Goal: Information Seeking & Learning: Compare options

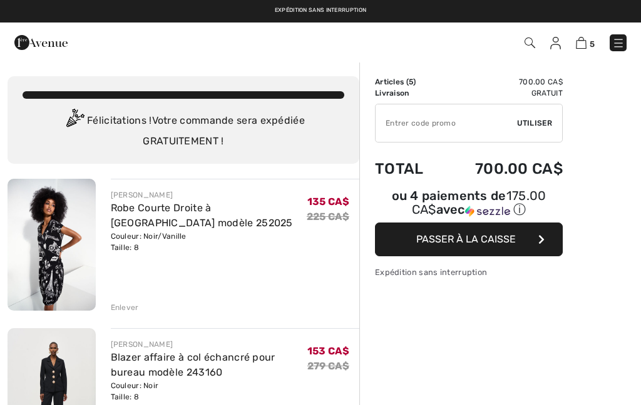
checkbox input "true"
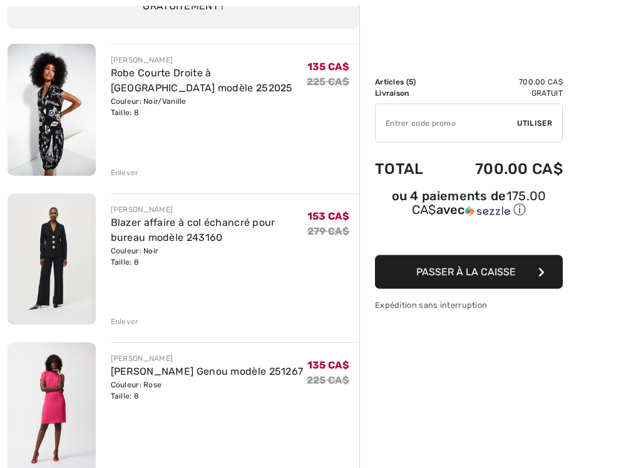
scroll to position [135, 0]
click at [52, 259] on img at bounding box center [52, 258] width 88 height 131
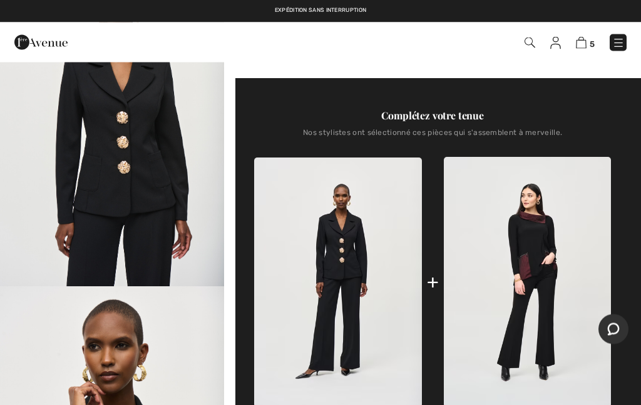
scroll to position [422, 0]
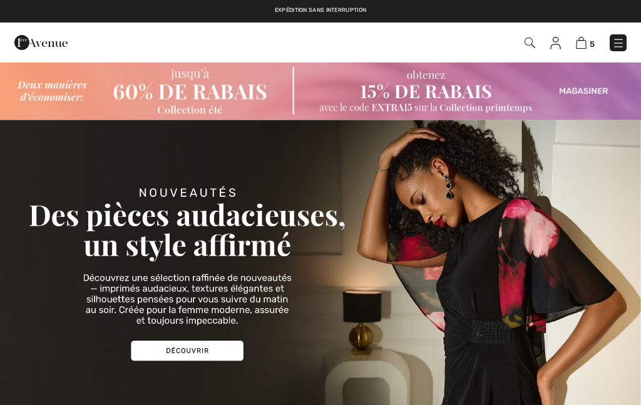
click at [585, 37] on img at bounding box center [581, 43] width 11 height 12
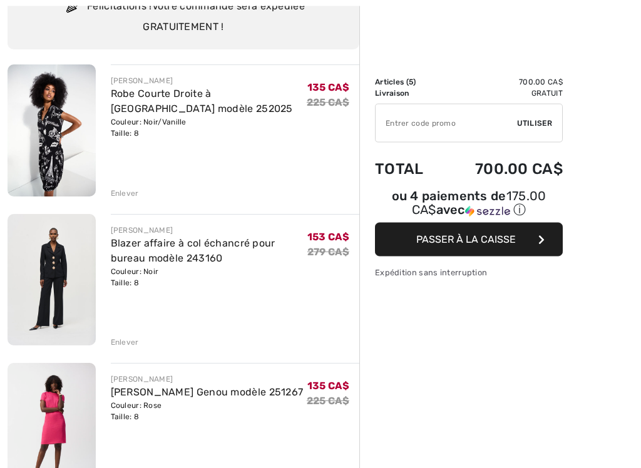
scroll to position [116, 0]
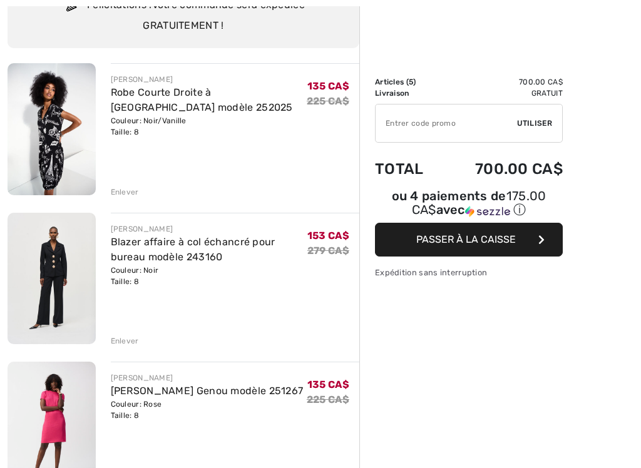
click at [84, 265] on img at bounding box center [52, 278] width 88 height 131
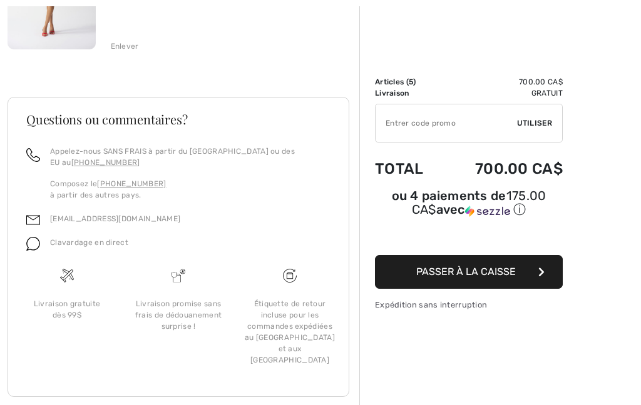
scroll to position [869, 0]
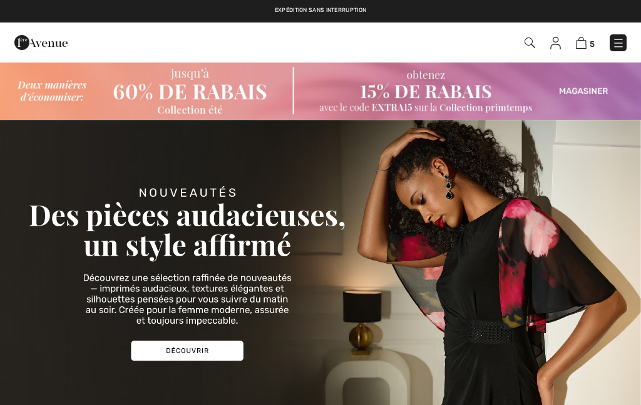
checkbox input "true"
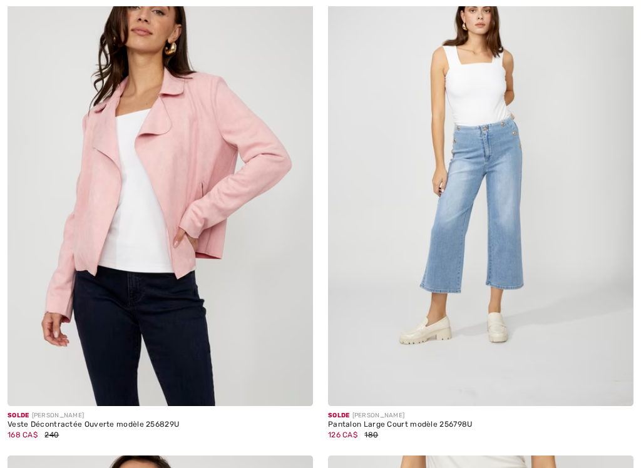
checkbox input "true"
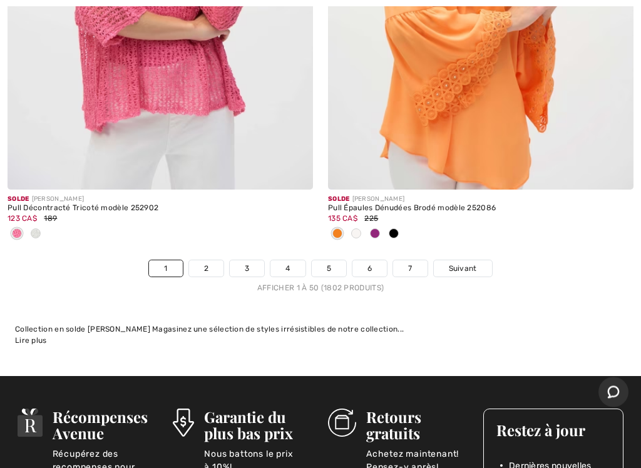
scroll to position [13446, 0]
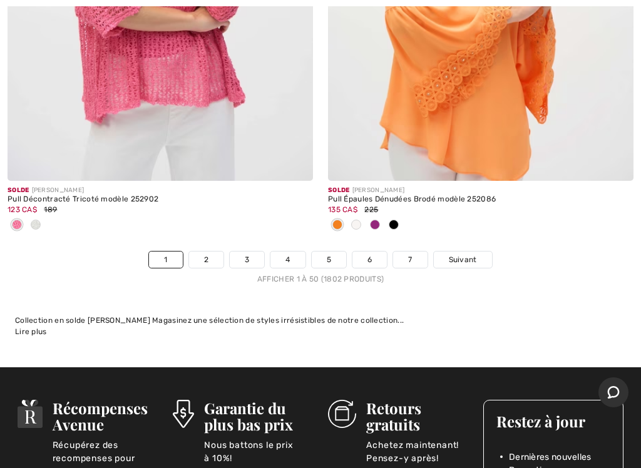
click at [206, 252] on link "2" at bounding box center [206, 260] width 34 height 16
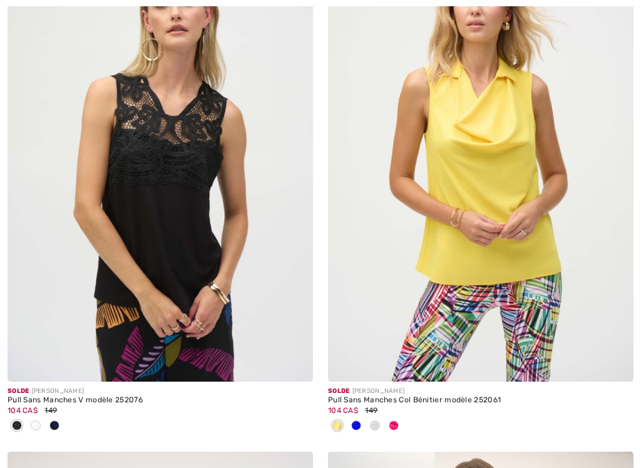
checkbox input "true"
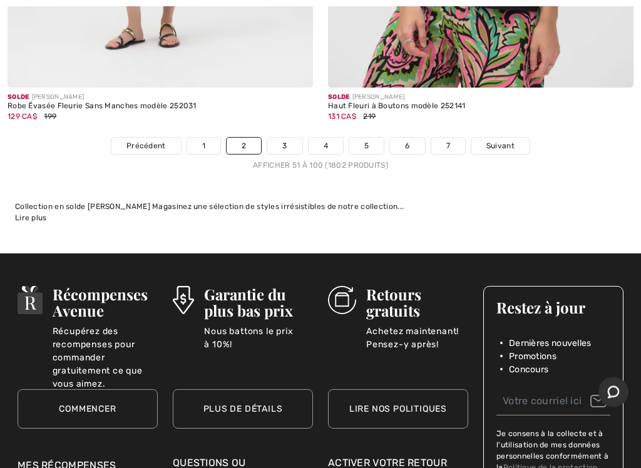
scroll to position [13666, 0]
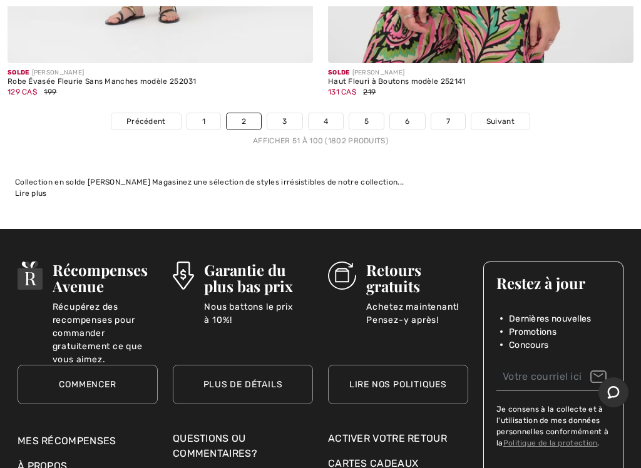
click at [283, 113] on link "3" at bounding box center [284, 121] width 34 height 16
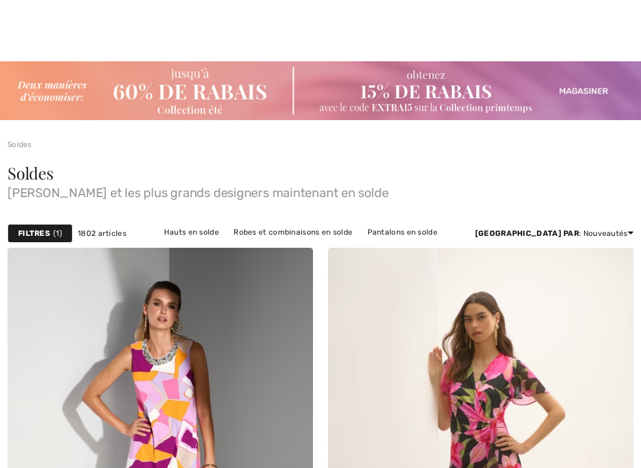
checkbox input "true"
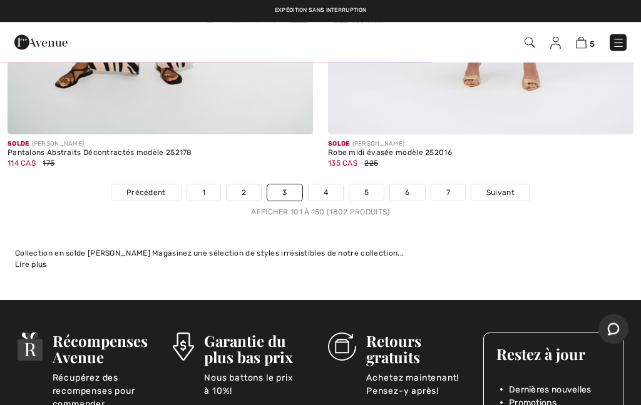
scroll to position [13409, 0]
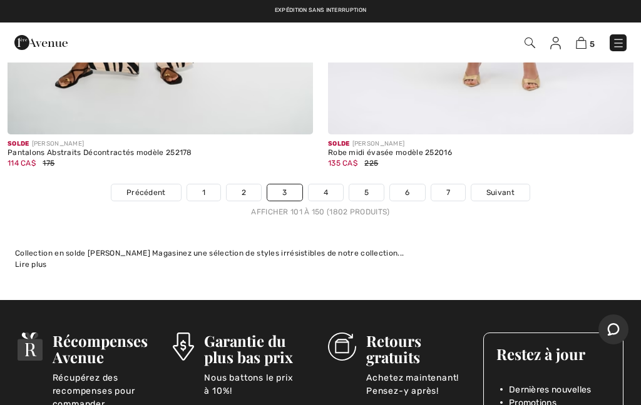
click at [324, 185] on link "4" at bounding box center [325, 193] width 34 height 16
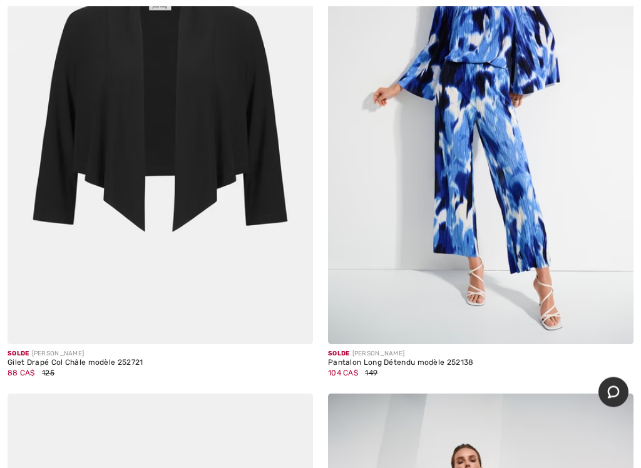
scroll to position [5071, 0]
click at [297, 320] on img at bounding box center [293, 325] width 11 height 11
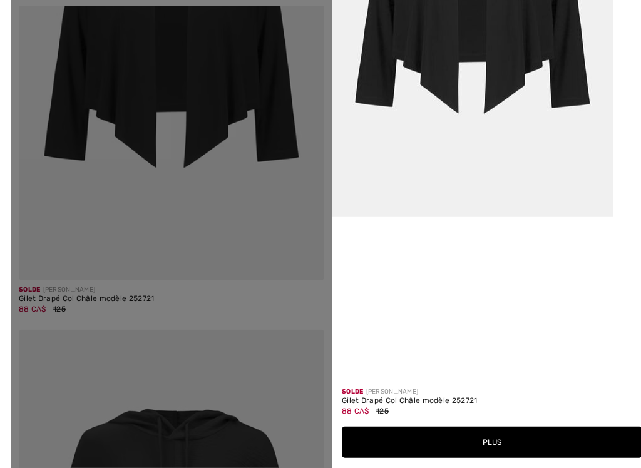
scroll to position [5165, 0]
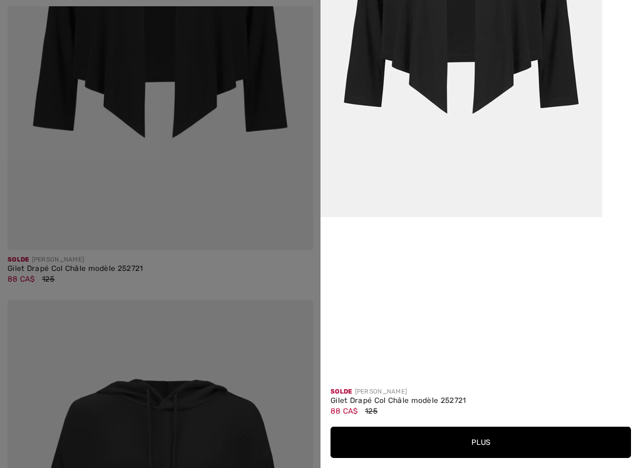
click at [489, 446] on button "Plus" at bounding box center [480, 442] width 300 height 31
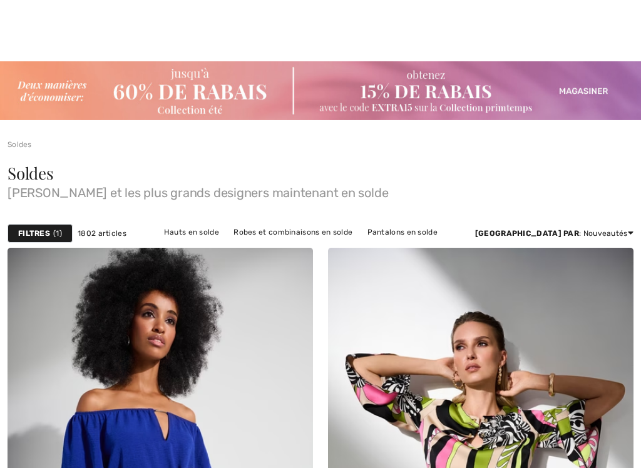
checkbox input "true"
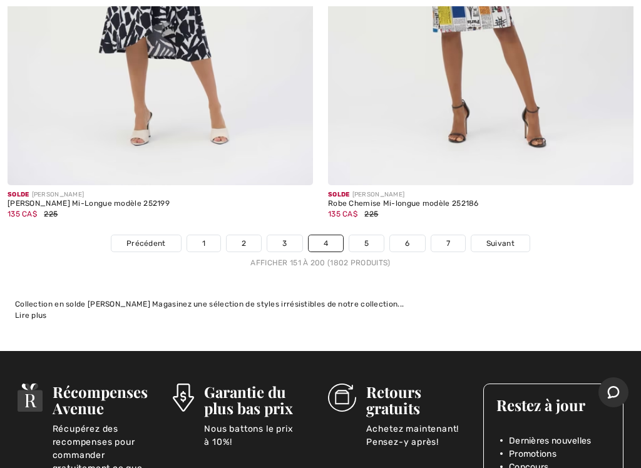
scroll to position [13278, 0]
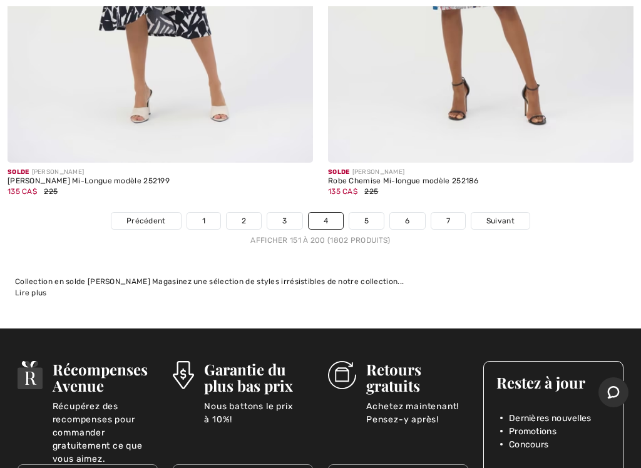
click at [506, 215] on link "Suivant" at bounding box center [500, 221] width 58 height 16
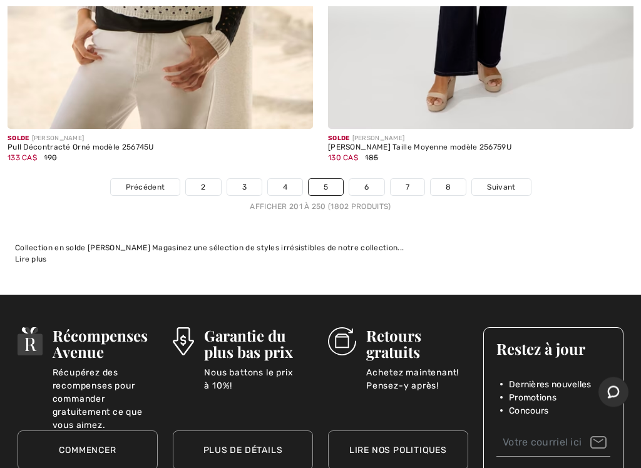
scroll to position [13536, 0]
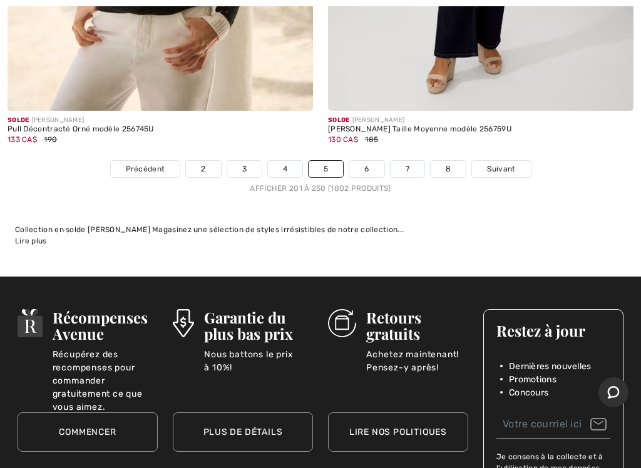
click at [497, 163] on span "Suivant" at bounding box center [501, 168] width 28 height 11
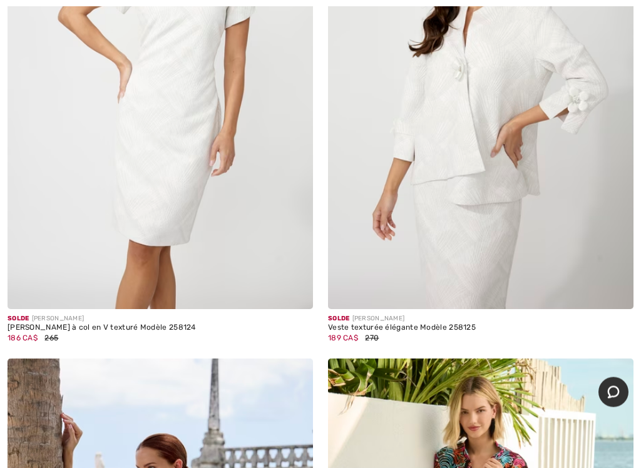
scroll to position [1452, 0]
click at [413, 323] on div "Veste texturée élégante Modèle 258125" at bounding box center [480, 327] width 305 height 9
click at [384, 332] on div "189 CA$ 270" at bounding box center [480, 337] width 305 height 11
click at [366, 333] on span "270" at bounding box center [372, 337] width 14 height 9
click at [618, 293] on img at bounding box center [614, 290] width 11 height 11
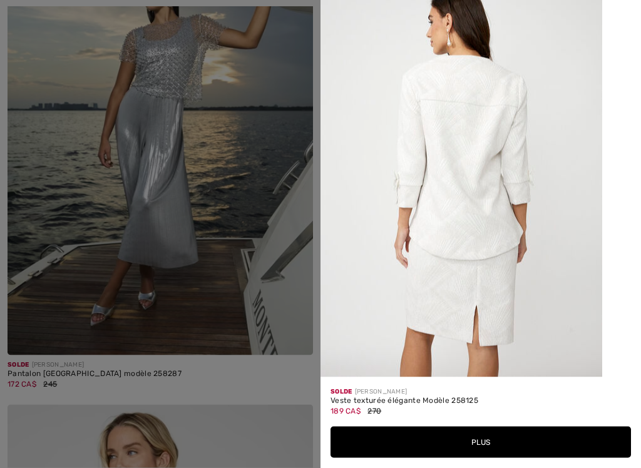
scroll to position [1311, 0]
click at [484, 449] on button "Plus" at bounding box center [480, 442] width 300 height 31
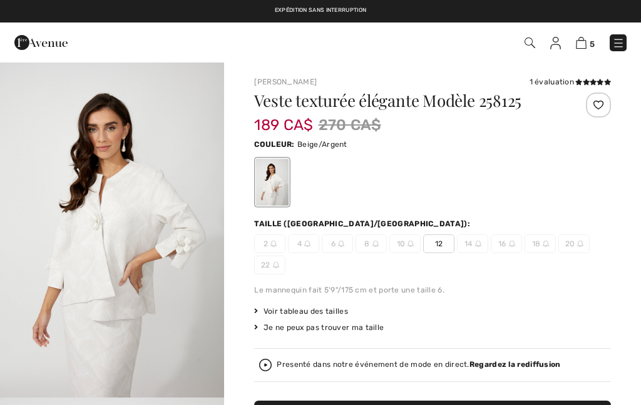
checkbox input "true"
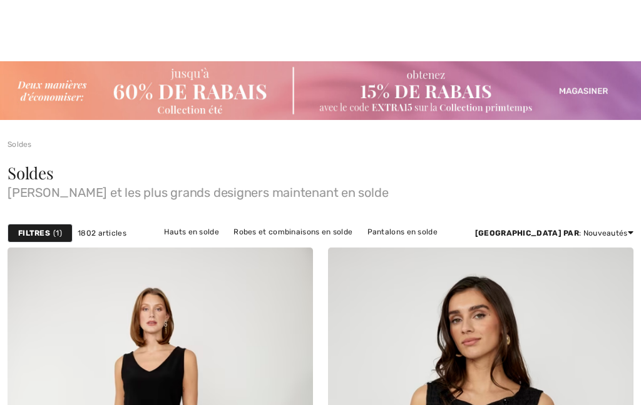
checkbox input "true"
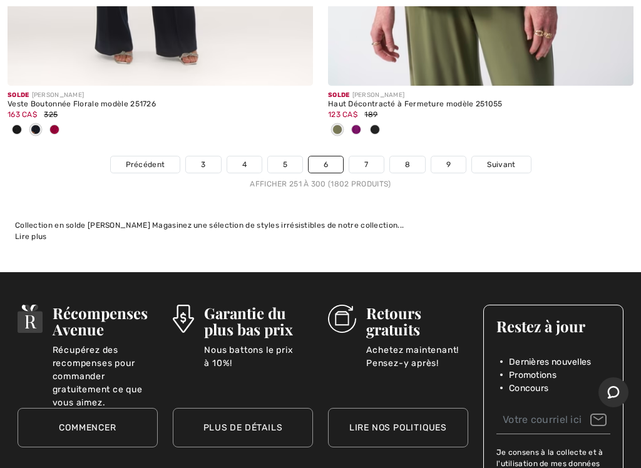
scroll to position [13568, 0]
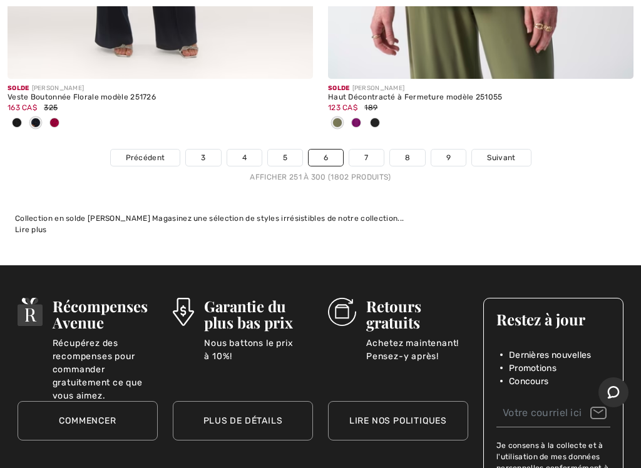
click at [501, 152] on span "Suivant" at bounding box center [501, 157] width 28 height 11
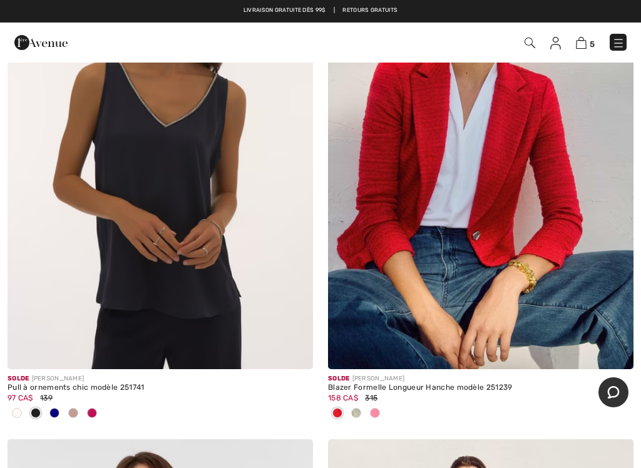
scroll to position [4134, 0]
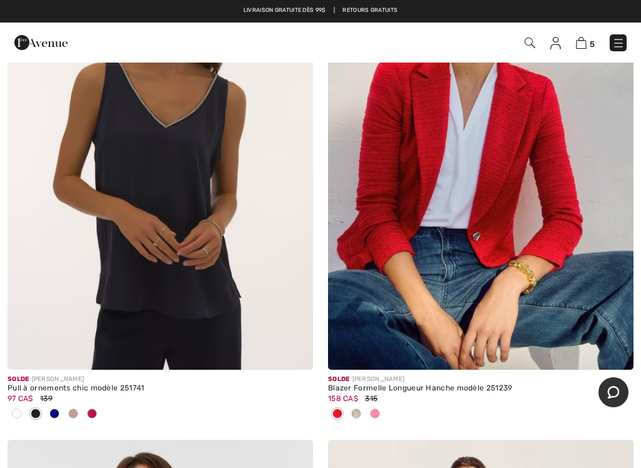
click at [357, 409] on span at bounding box center [356, 414] width 10 height 10
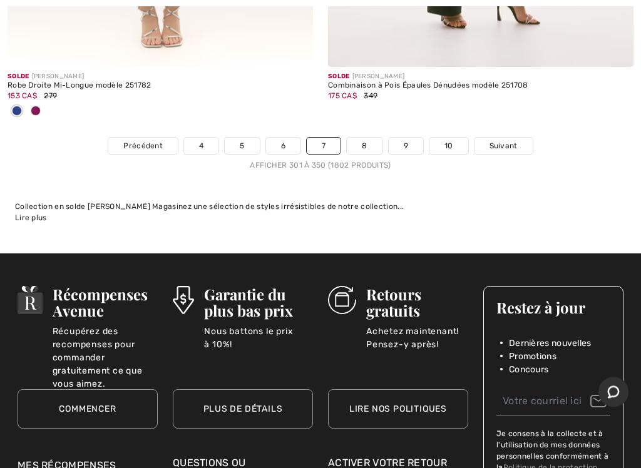
scroll to position [13787, 0]
click at [507, 140] on span "Suivant" at bounding box center [503, 145] width 28 height 11
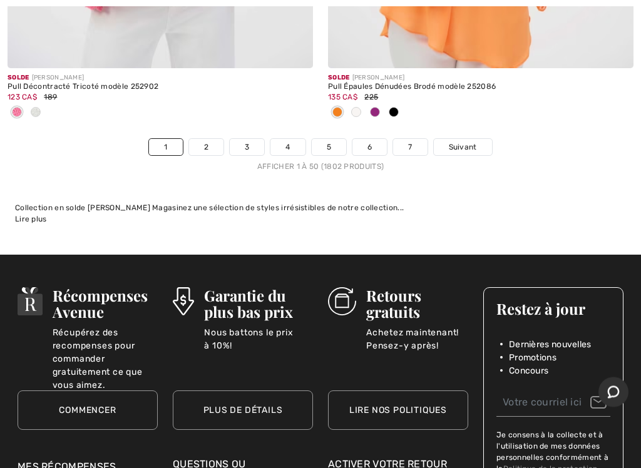
scroll to position [13558, 0]
click at [472, 141] on span "Suivant" at bounding box center [463, 146] width 28 height 11
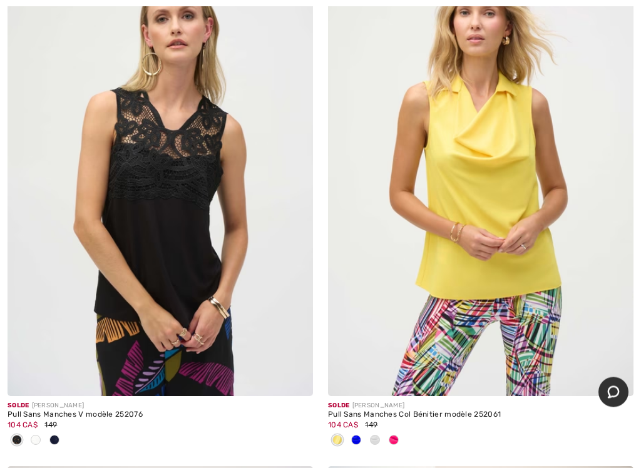
scroll to position [316, 0]
